Goal: Task Accomplishment & Management: Manage account settings

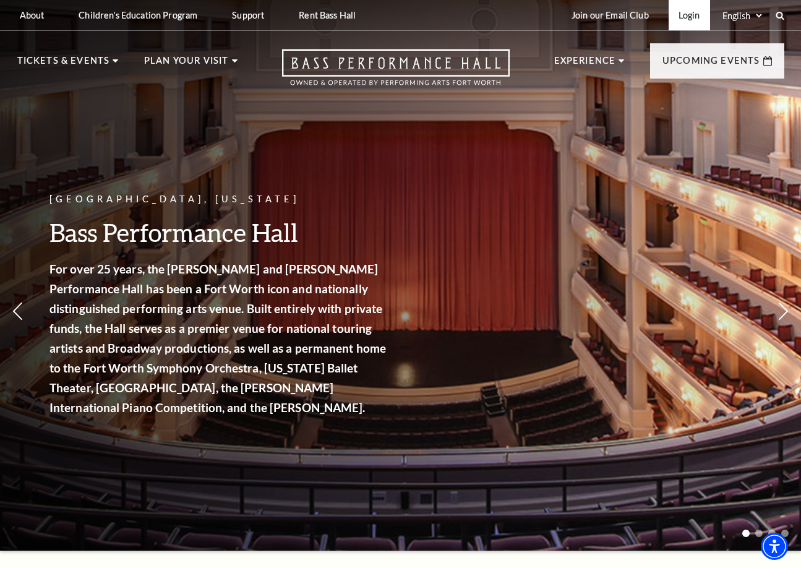
click at [681, 16] on link "Login" at bounding box center [689, 15] width 41 height 30
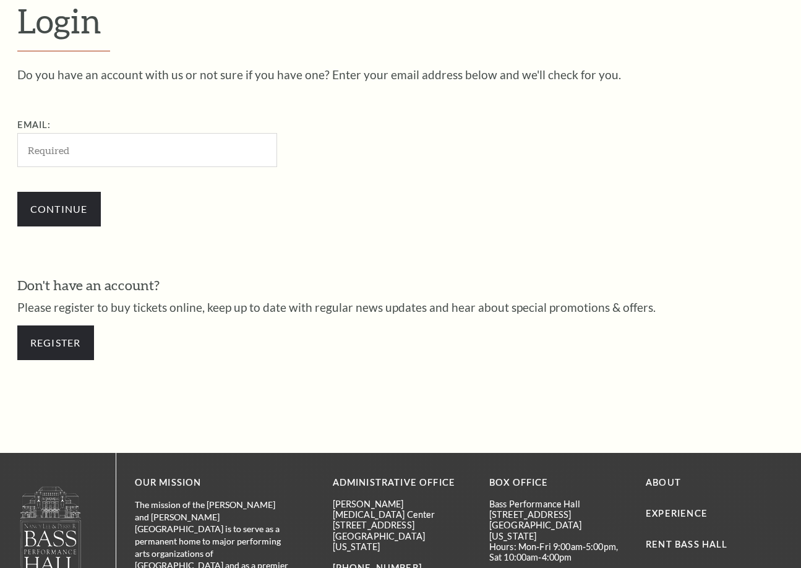
scroll to position [338, 0]
type input "rcschells@yahoo.com"
click at [59, 207] on input "Continue" at bounding box center [59, 209] width 84 height 35
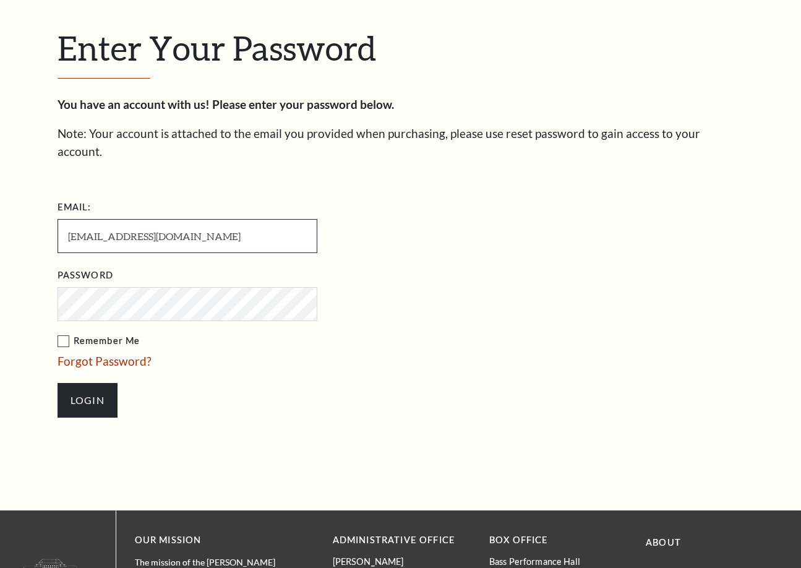
scroll to position [322, 0]
click at [87, 383] on input "Login" at bounding box center [88, 400] width 60 height 35
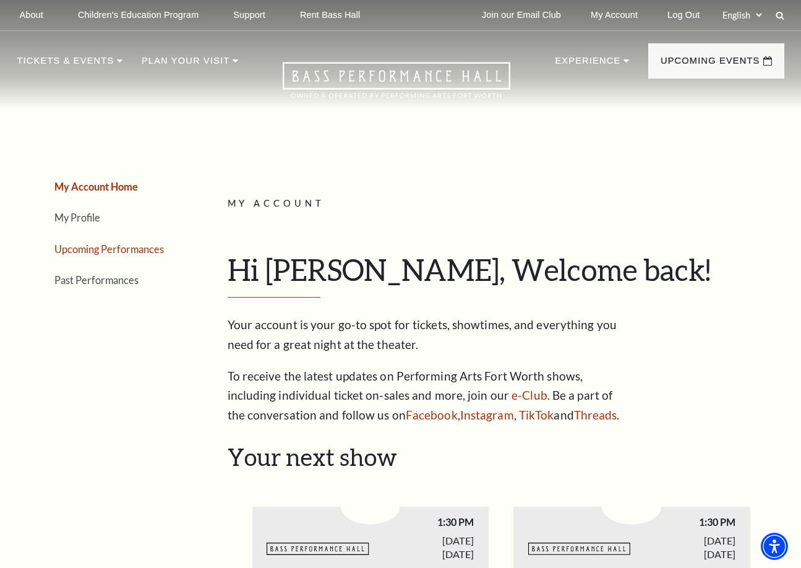
click at [112, 248] on link "Upcoming Performances" at bounding box center [109, 249] width 110 height 12
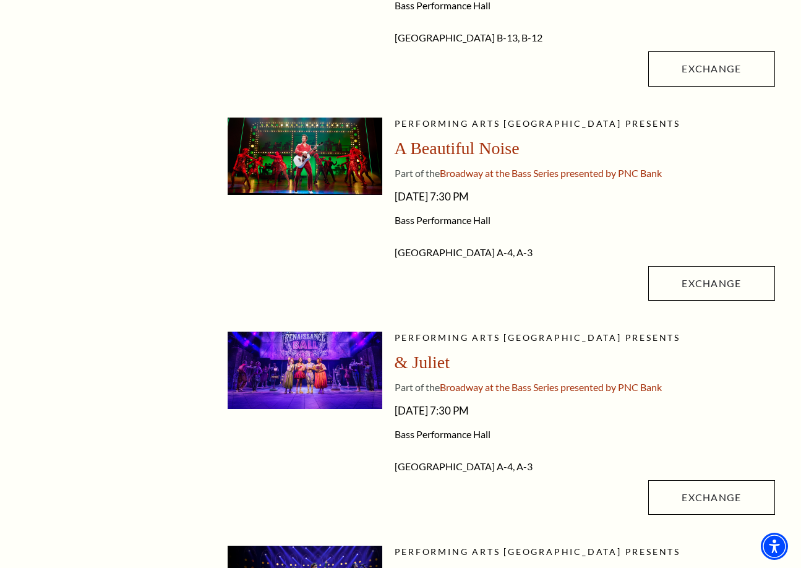
scroll to position [549, 0]
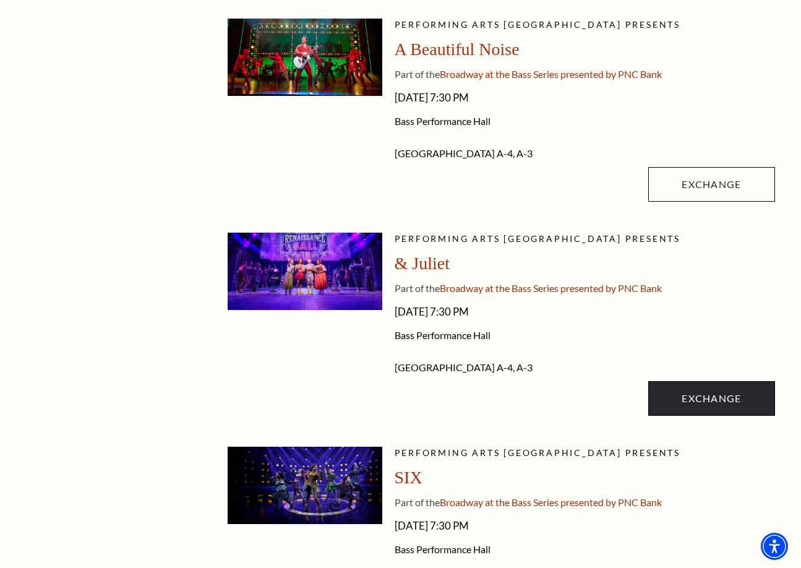
click at [720, 397] on link "Exchange" at bounding box center [711, 398] width 126 height 35
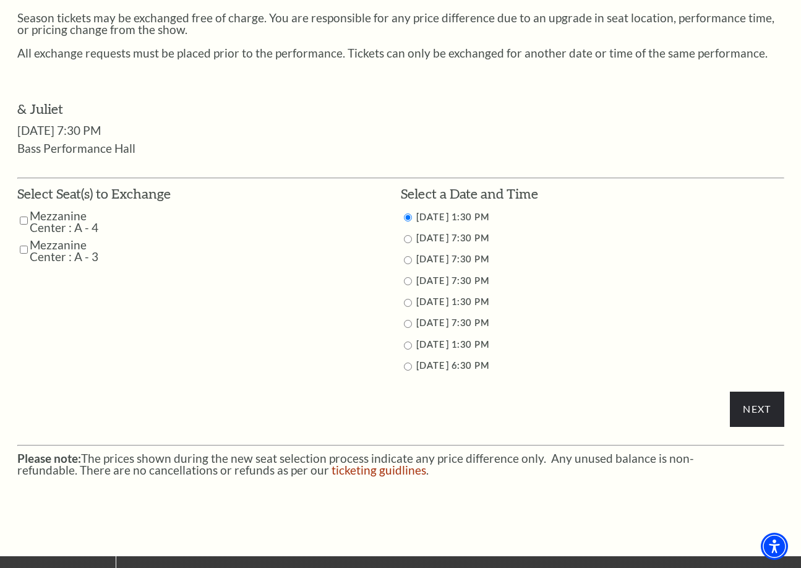
scroll to position [575, 0]
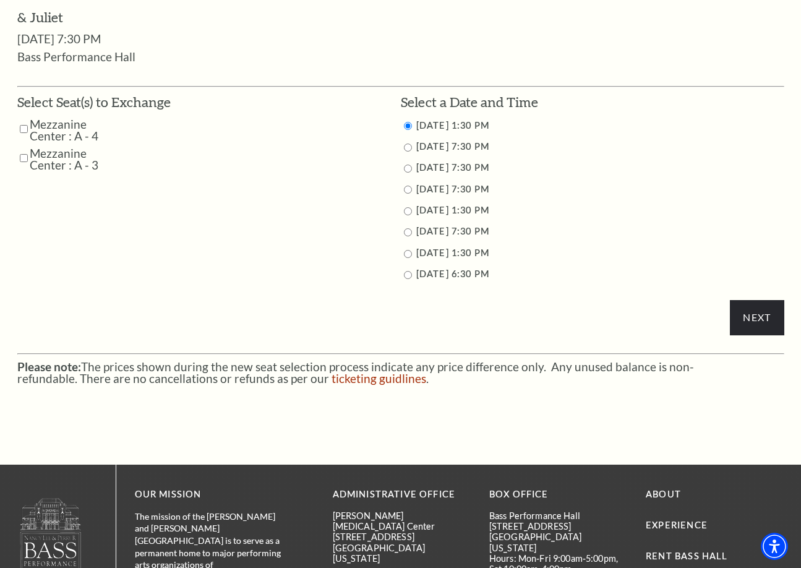
click at [21, 121] on input "Mezzanine Center : A - 4" at bounding box center [24, 129] width 8 height 22
checkbox input "true"
click at [24, 148] on input "Mezzanine Center : A - 3" at bounding box center [24, 158] width 8 height 22
checkbox input "true"
click at [409, 144] on input "11/12/2025 7:30 PM" at bounding box center [408, 148] width 8 height 8
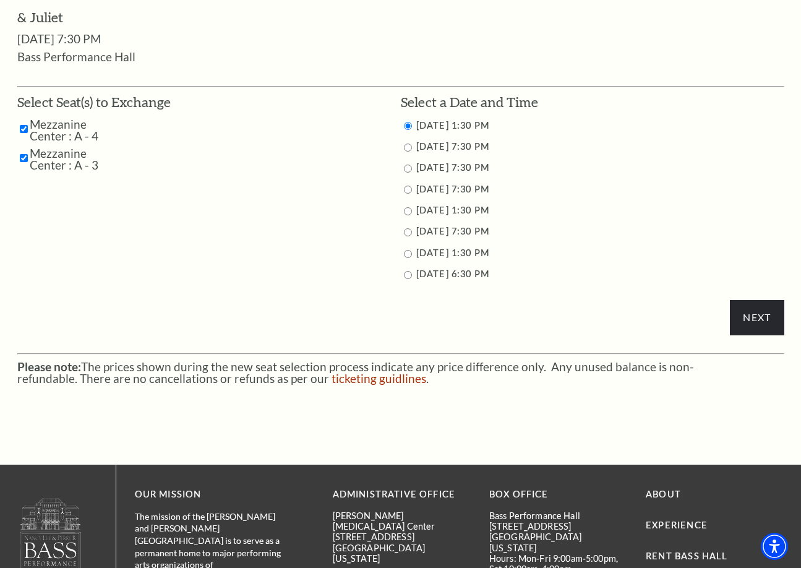
radio input "true"
click at [738, 314] on input "Next" at bounding box center [757, 317] width 54 height 35
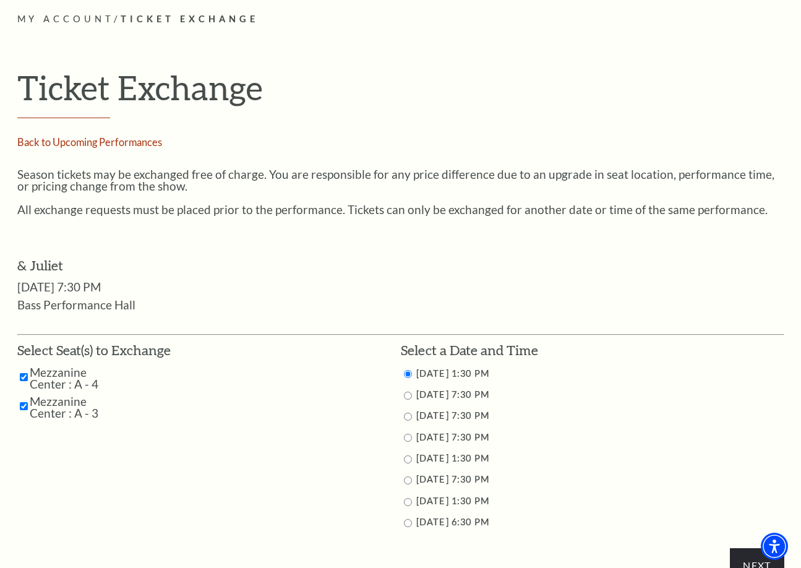
scroll to position [613, 0]
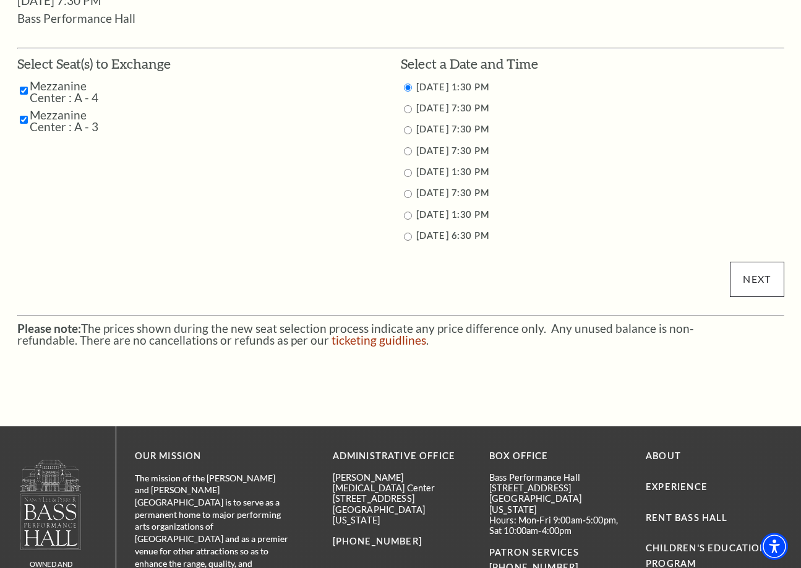
click at [764, 269] on input "Next" at bounding box center [757, 279] width 54 height 35
click at [404, 105] on input "11/12/2025 7:30 PM" at bounding box center [408, 109] width 8 height 8
radio input "true"
click at [749, 270] on input "Next" at bounding box center [757, 279] width 54 height 35
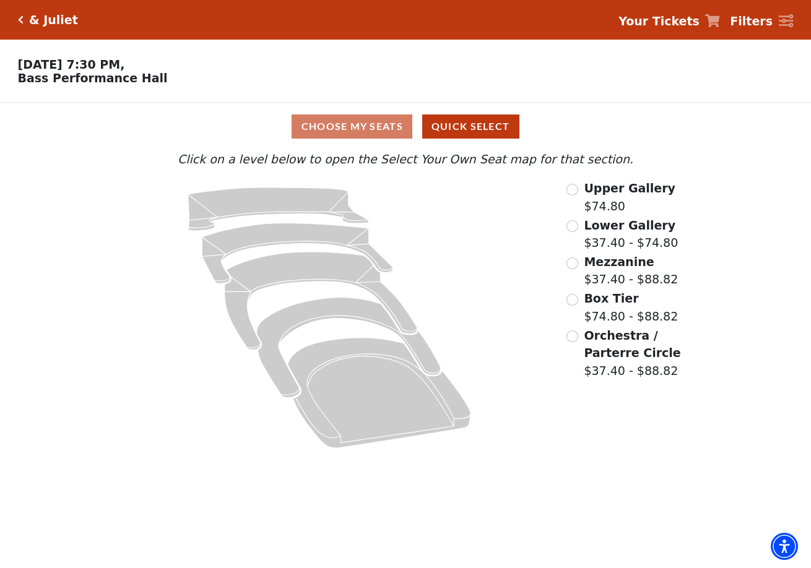
click at [571, 260] on input "Mezzanine$37.40 - $88.82\a" at bounding box center [572, 263] width 12 height 12
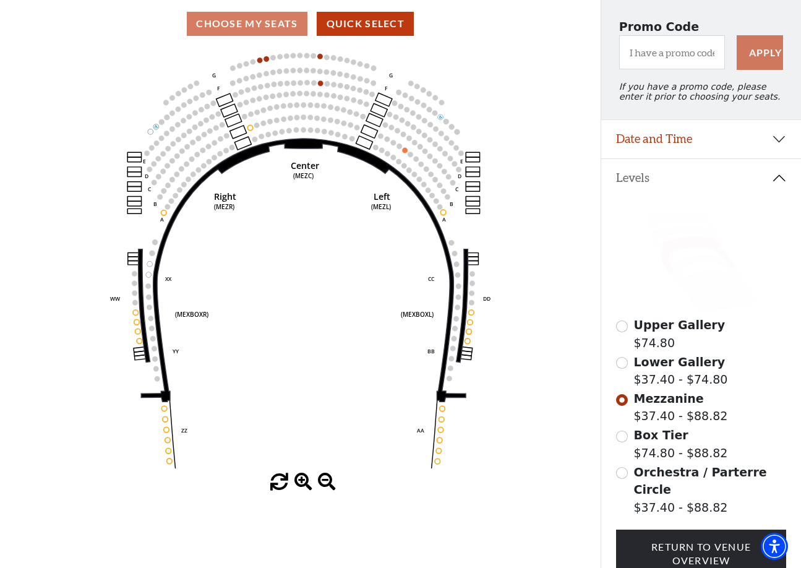
scroll to position [105, 0]
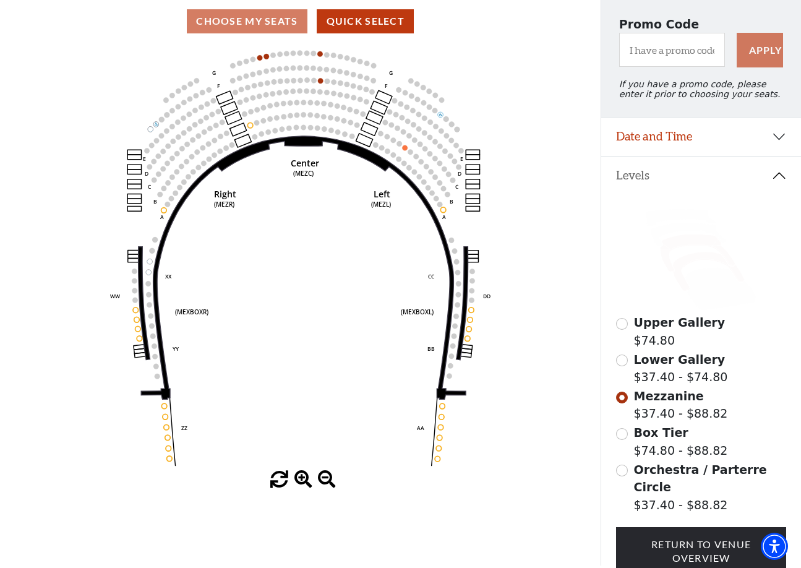
click at [689, 260] on icon at bounding box center [709, 271] width 72 height 39
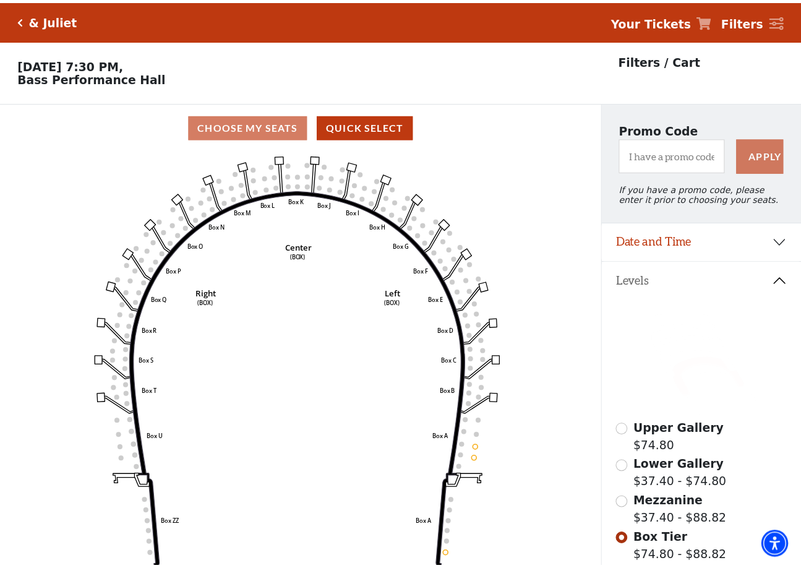
scroll to position [58, 0]
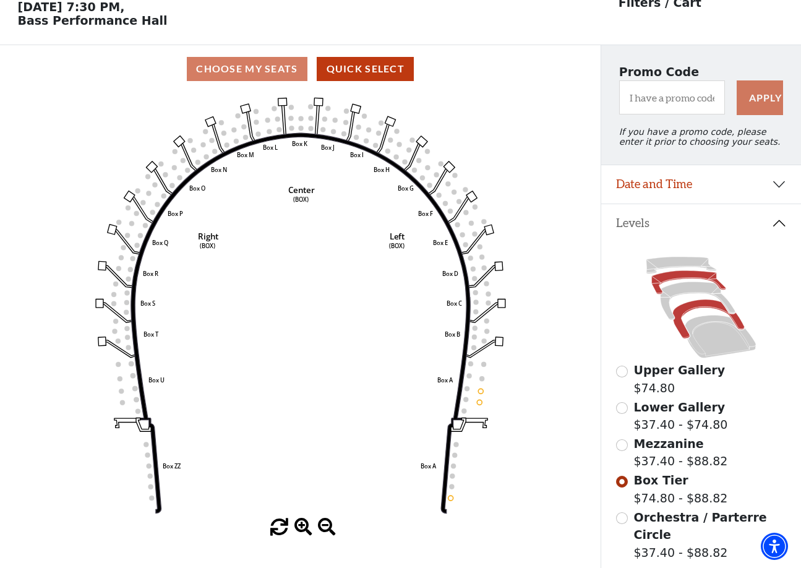
click at [689, 277] on icon at bounding box center [689, 283] width 74 height 24
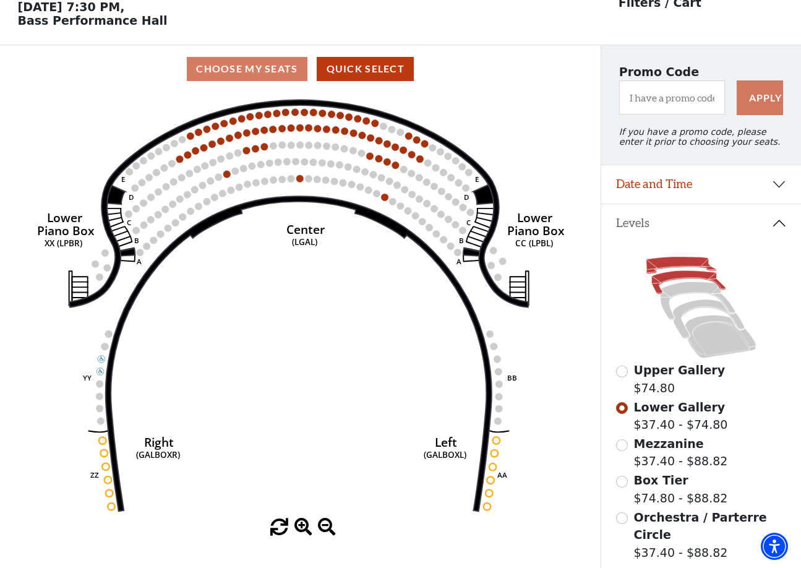
click at [669, 264] on icon at bounding box center [682, 265] width 70 height 17
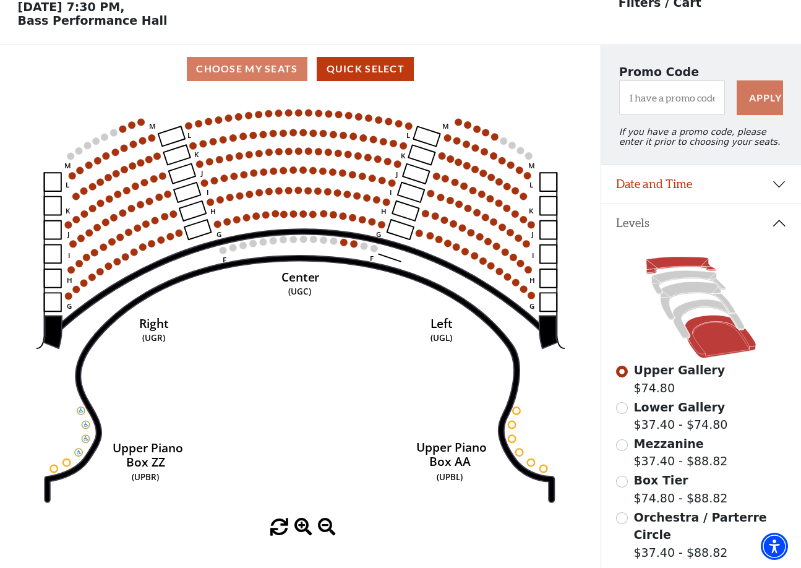
click at [720, 333] on icon at bounding box center [720, 337] width 71 height 43
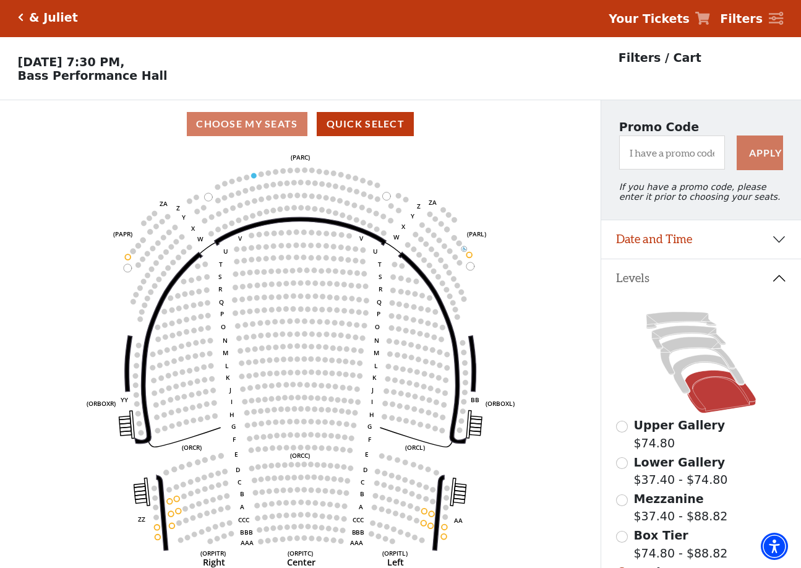
scroll to position [109, 0]
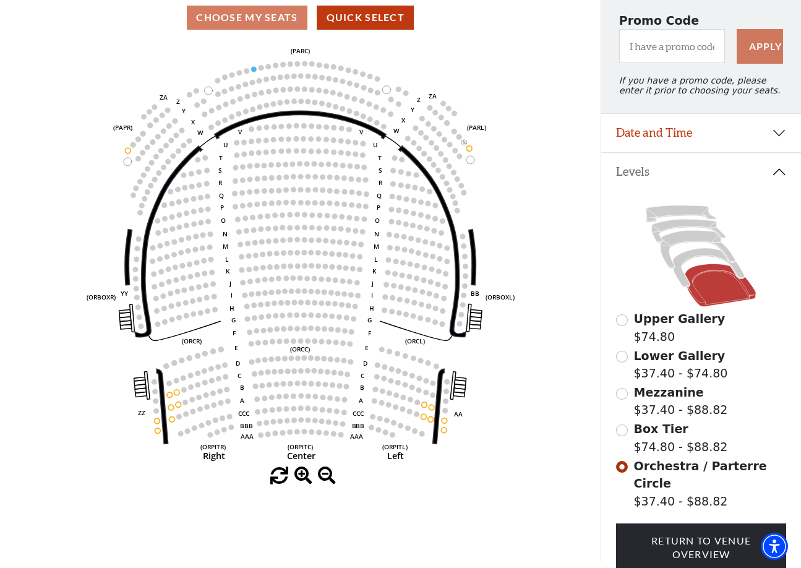
click at [625, 428] on input "Box Tier$74.80 - $88.82\a" at bounding box center [622, 430] width 12 height 12
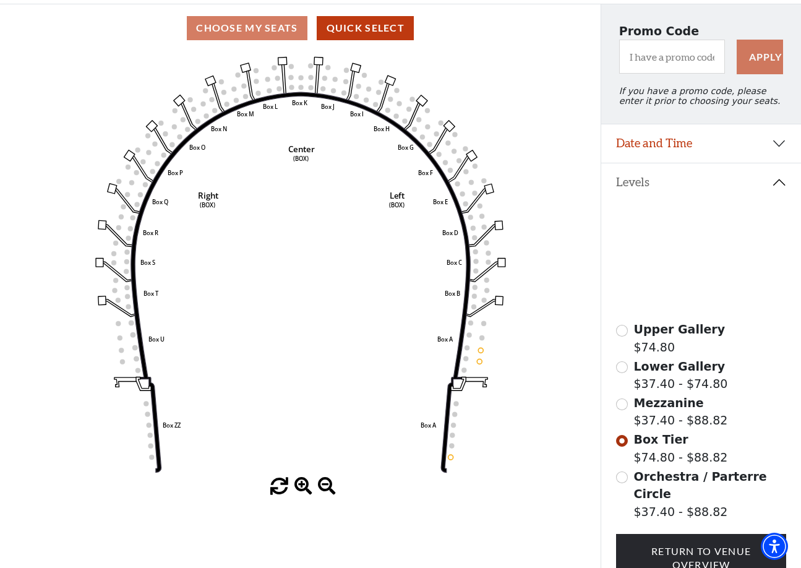
scroll to position [78, 0]
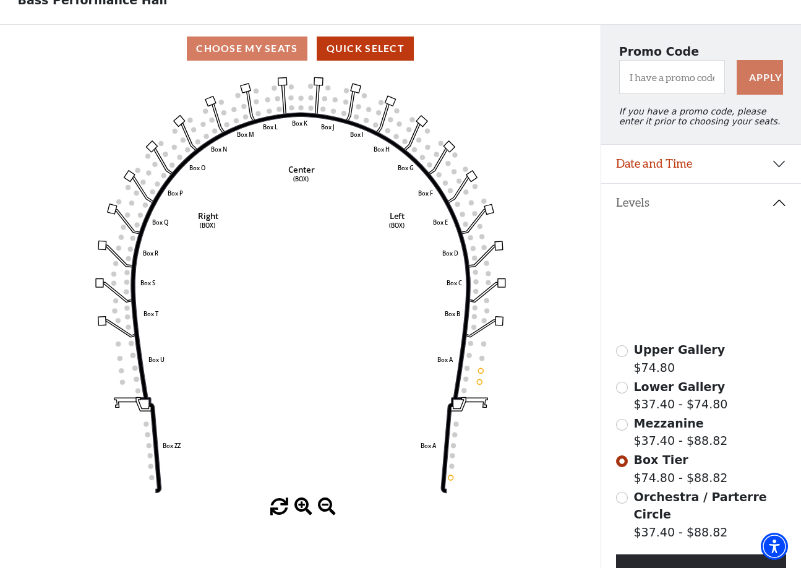
click at [686, 272] on icon at bounding box center [698, 281] width 75 height 38
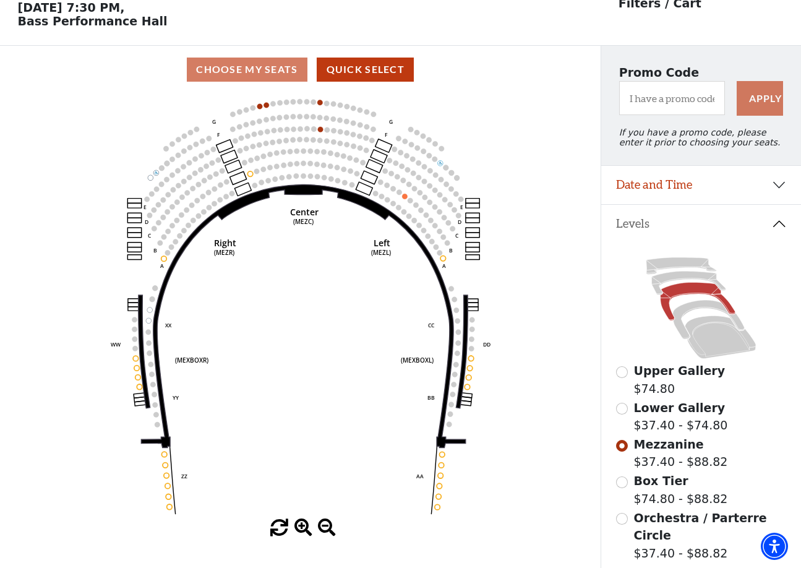
scroll to position [58, 0]
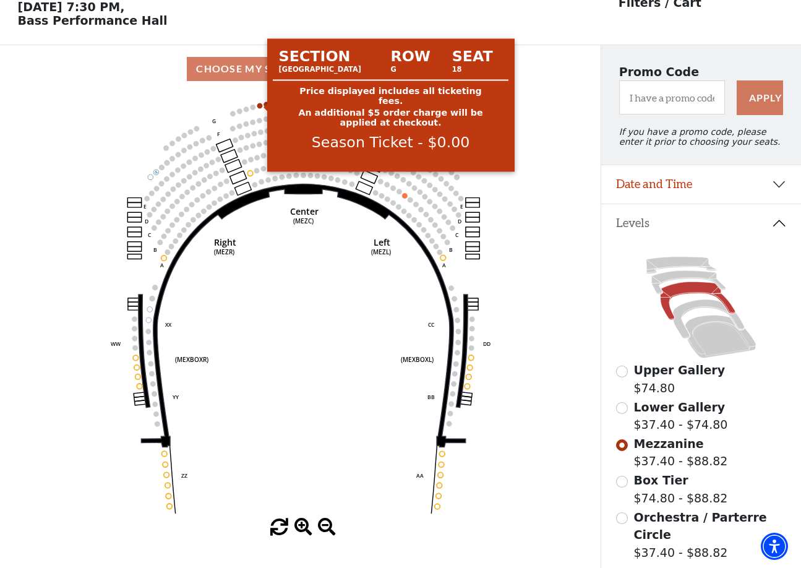
click at [261, 105] on circle at bounding box center [260, 106] width 6 height 6
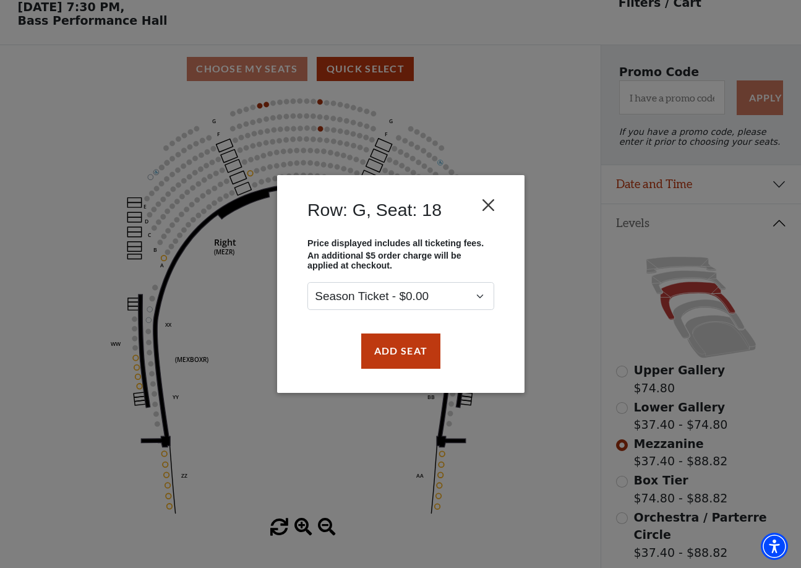
click at [489, 205] on button "Close" at bounding box center [488, 206] width 24 height 24
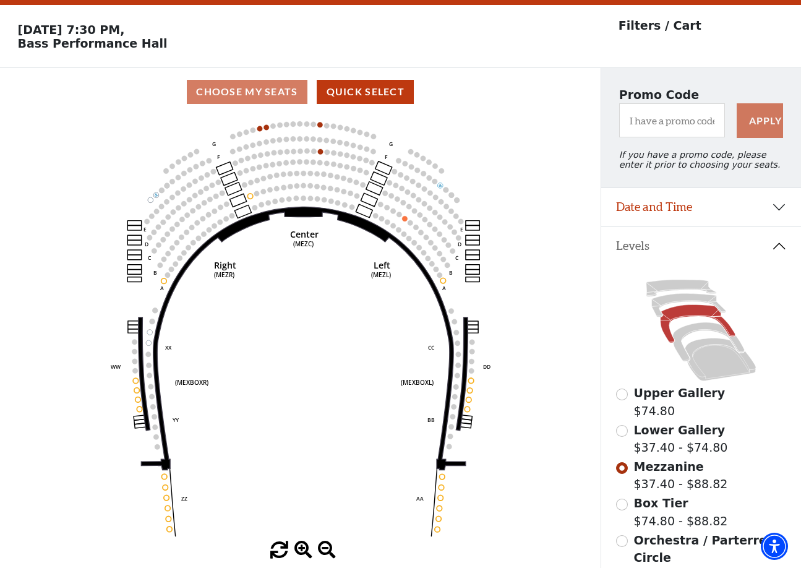
scroll to position [0, 0]
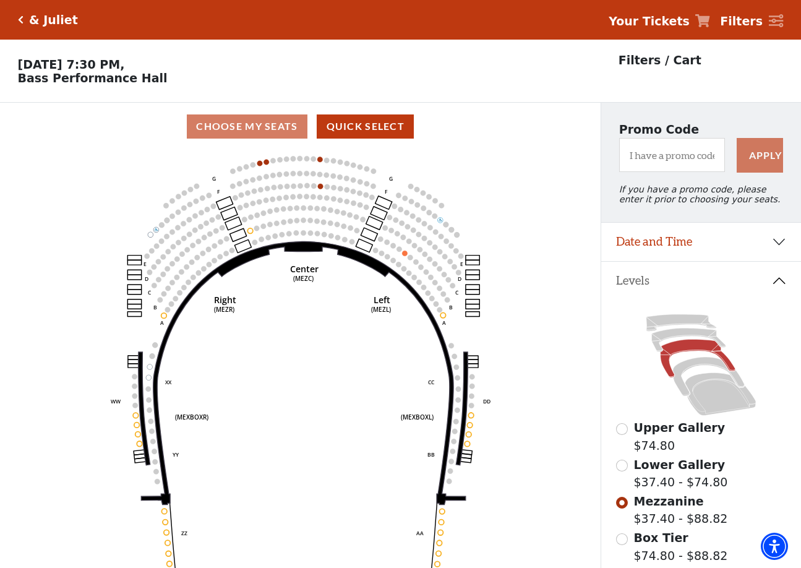
click at [24, 19] on div "& Juliet" at bounding box center [51, 20] width 54 height 14
click at [21, 22] on icon "Click here to go back to filters" at bounding box center [21, 19] width 6 height 9
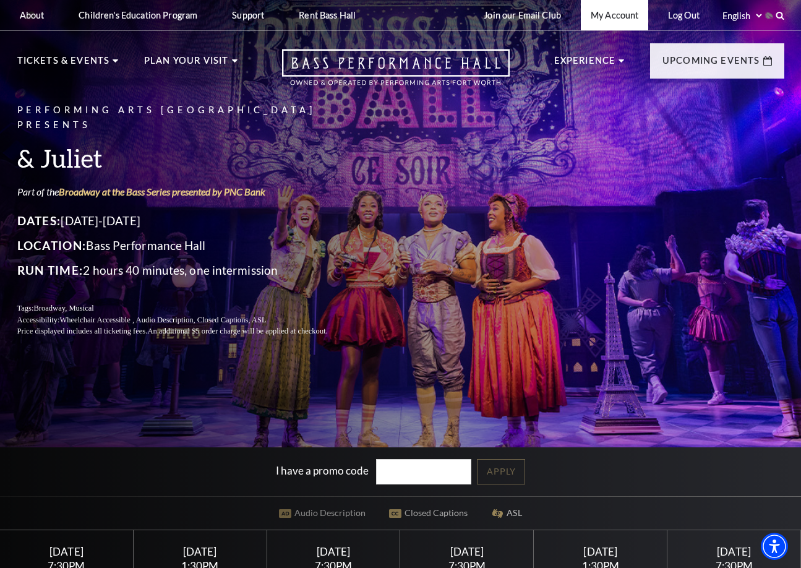
click at [606, 16] on link "My Account" at bounding box center [614, 15] width 67 height 30
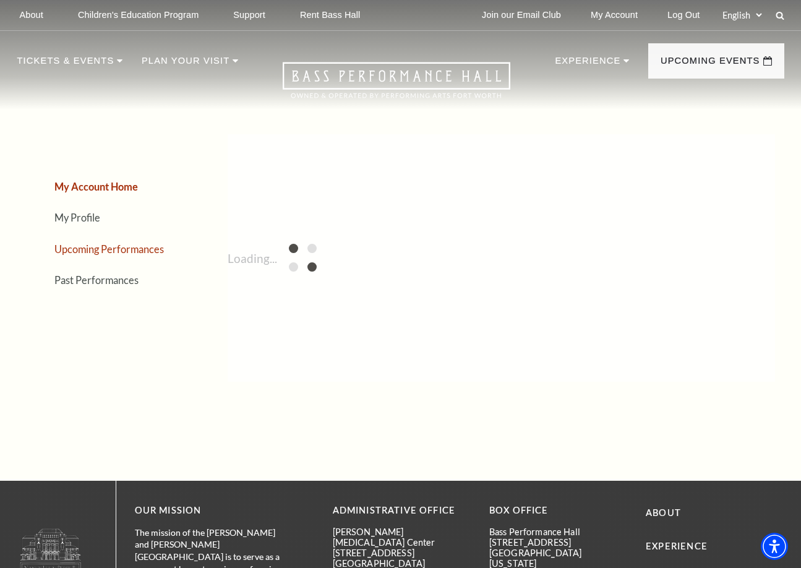
click at [122, 250] on link "Upcoming Performances" at bounding box center [109, 249] width 110 height 12
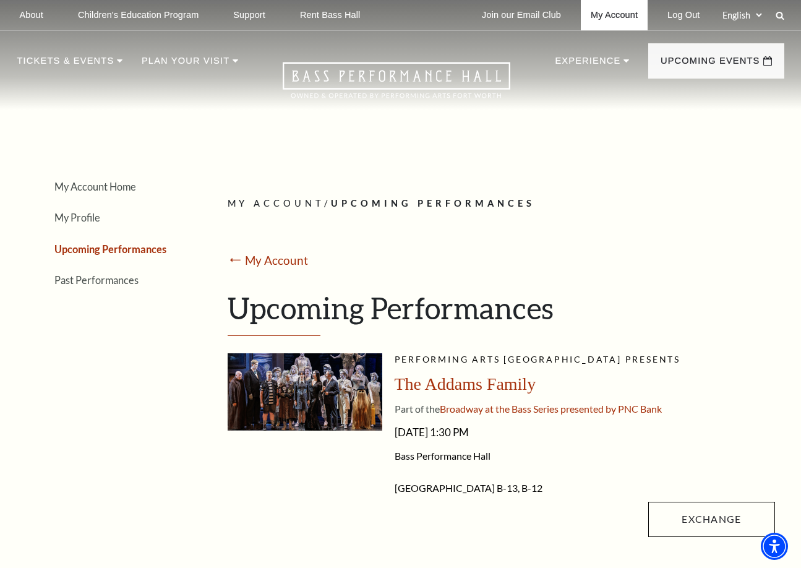
click at [614, 12] on link "My Account" at bounding box center [614, 15] width 67 height 30
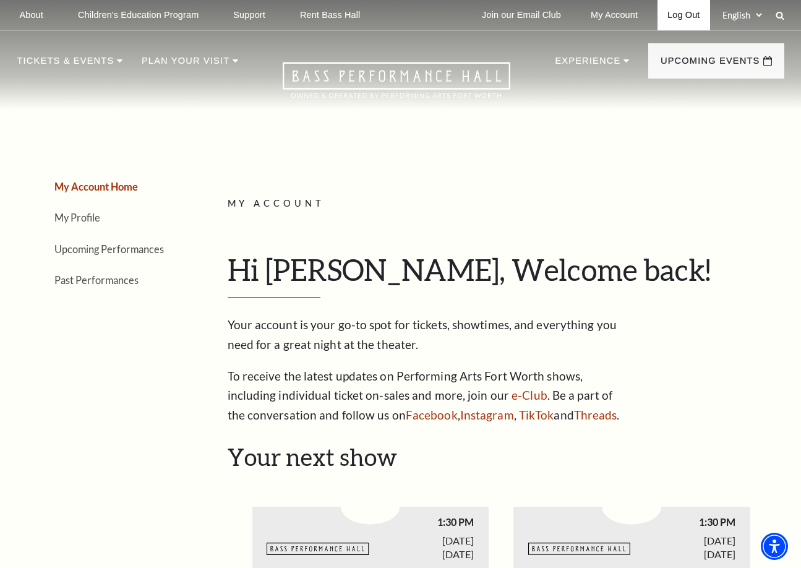
click at [690, 19] on link "Log Out" at bounding box center [684, 15] width 52 height 30
